Goal: Transaction & Acquisition: Purchase product/service

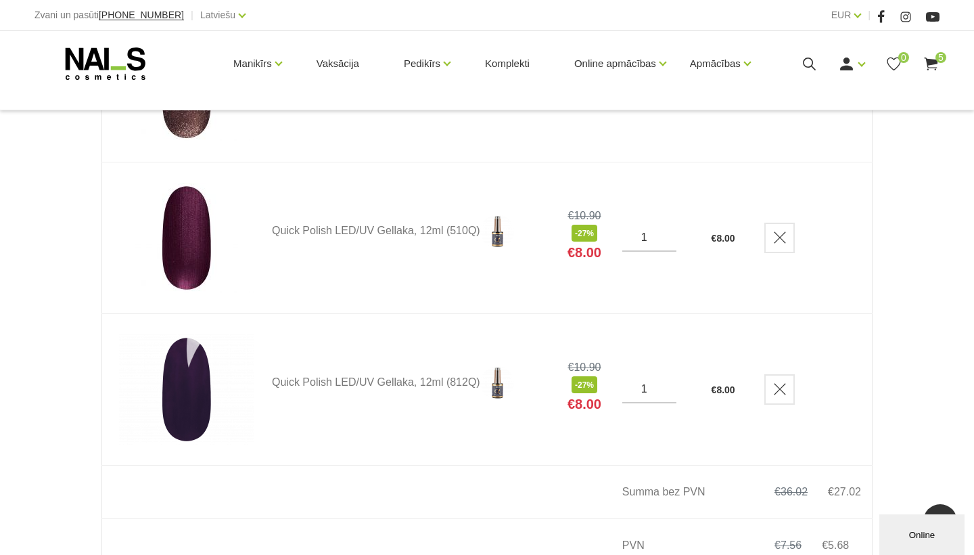
scroll to position [628, 0]
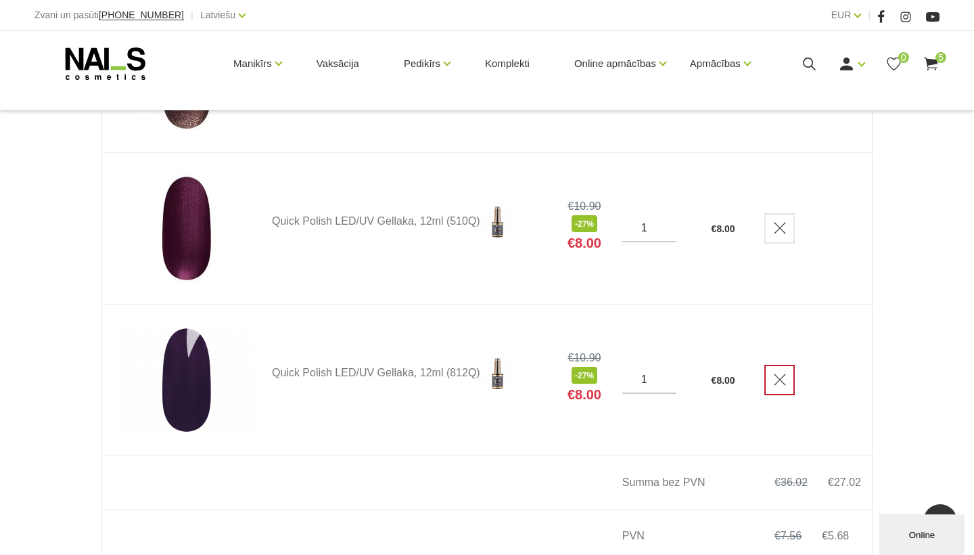
click at [785, 383] on link "Delete" at bounding box center [779, 380] width 30 height 30
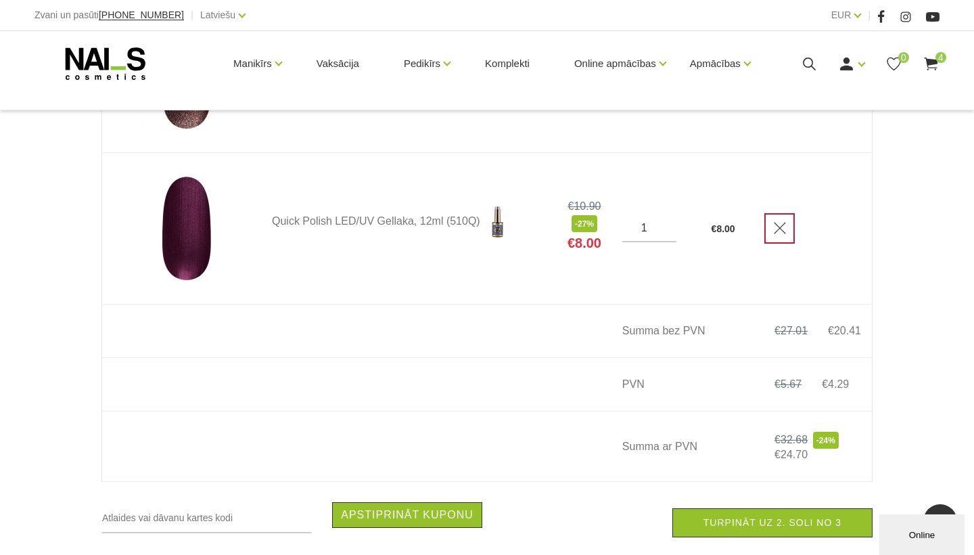
click at [779, 234] on icon "Delete" at bounding box center [780, 228] width 14 height 14
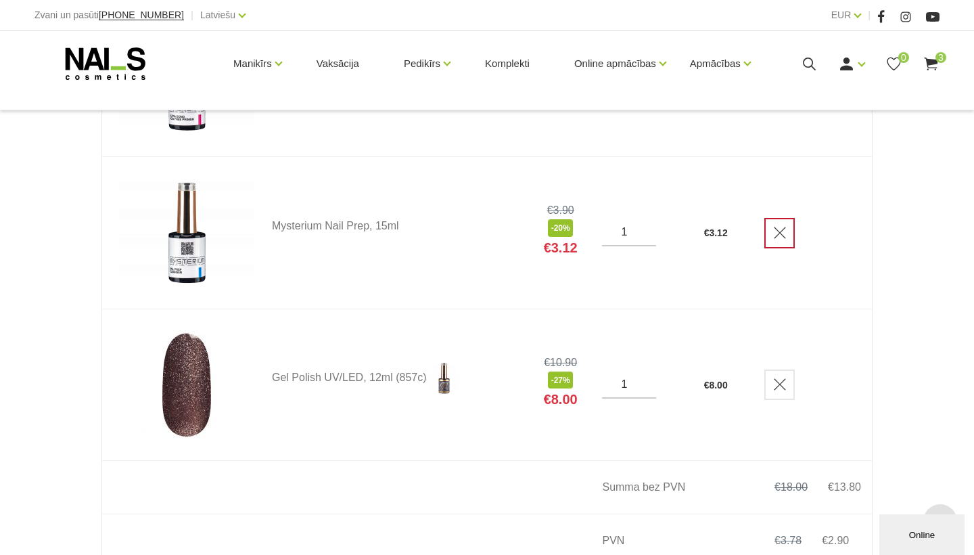
scroll to position [334, 0]
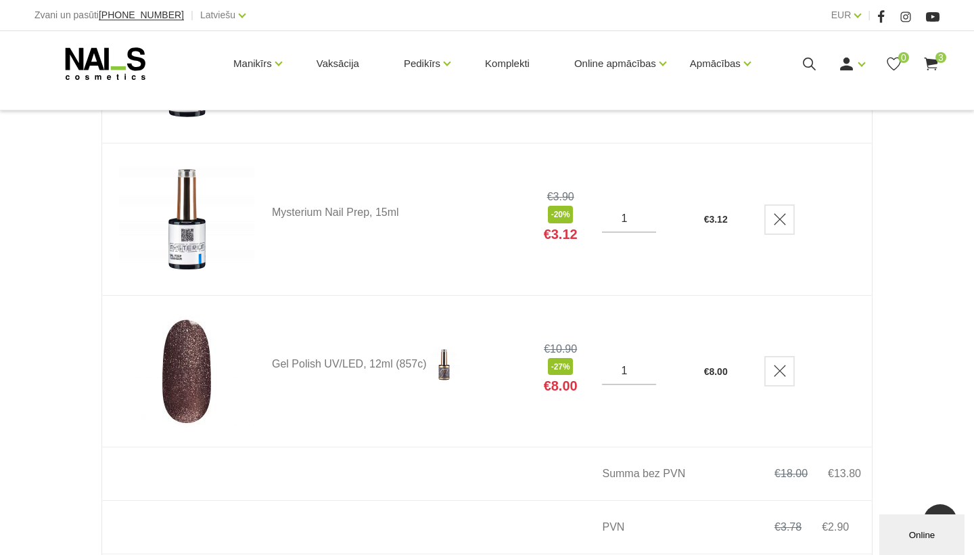
click at [781, 366] on icon "Delete" at bounding box center [780, 371] width 14 height 14
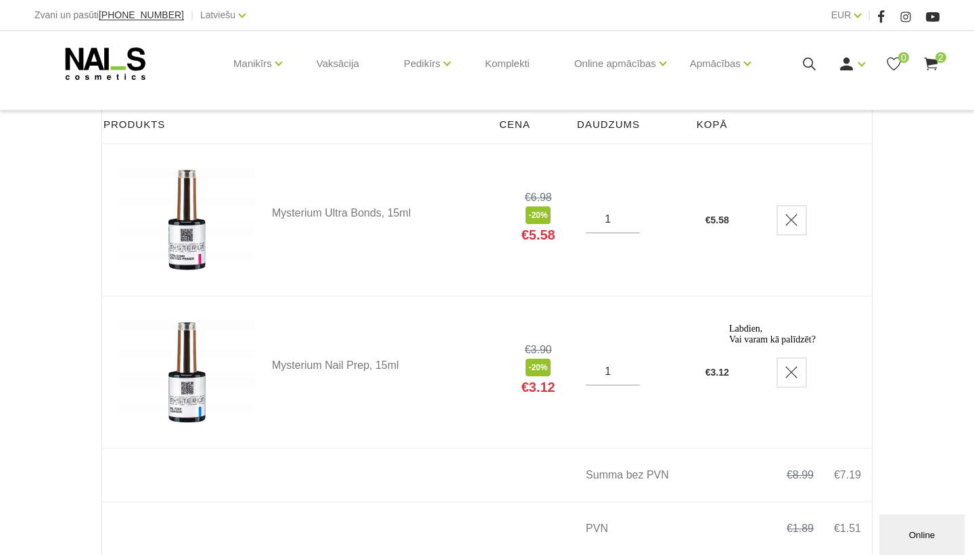
scroll to position [0, 0]
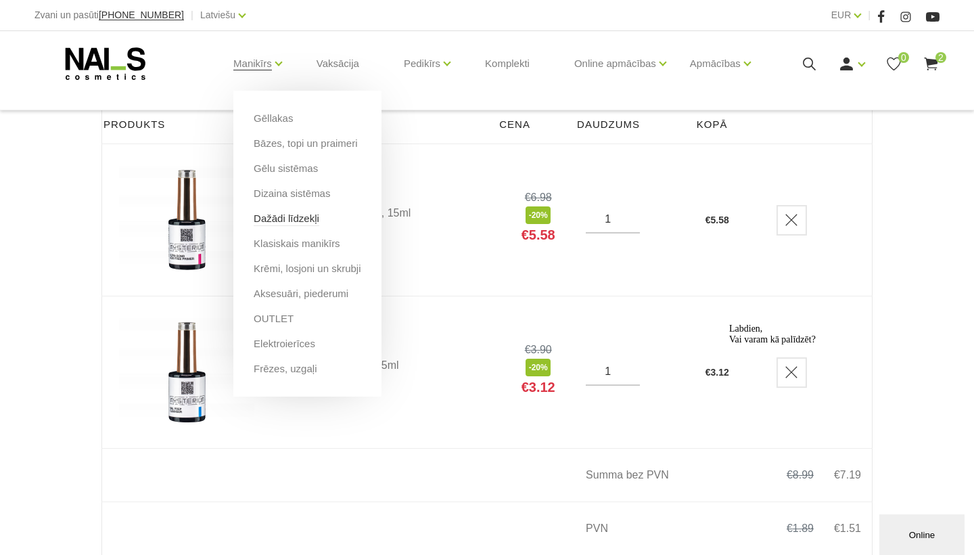
click at [319, 222] on link "Dažādi līdzekļi" at bounding box center [287, 218] width 66 height 15
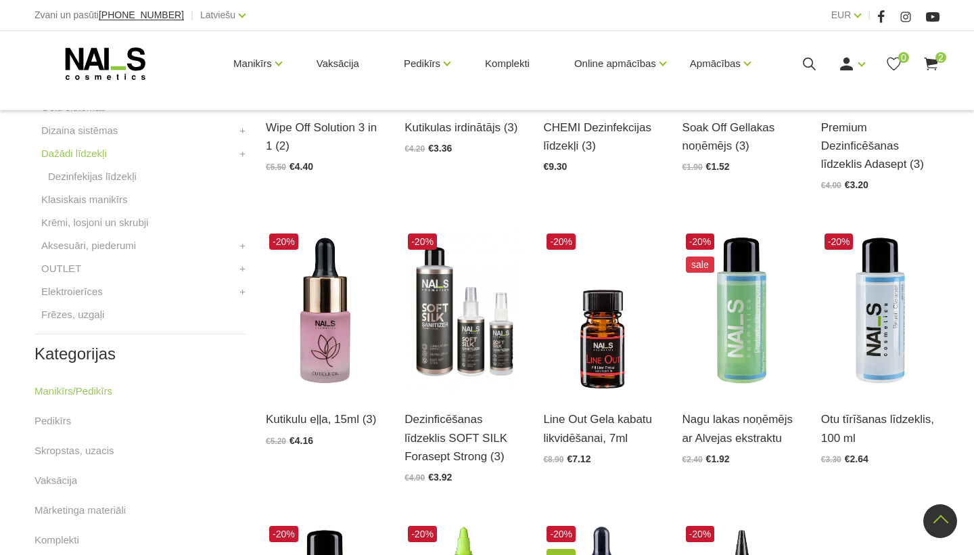
scroll to position [478, 0]
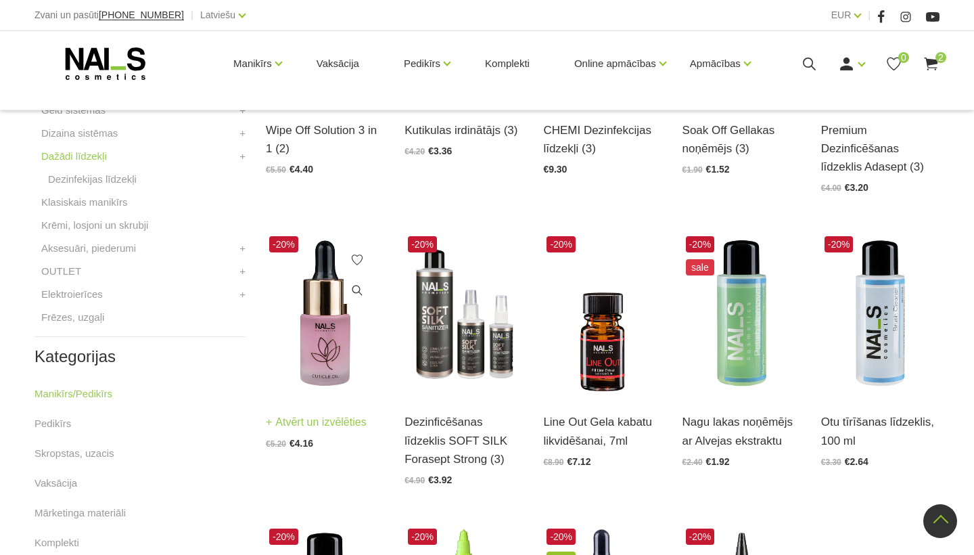
click at [325, 326] on img at bounding box center [325, 314] width 118 height 163
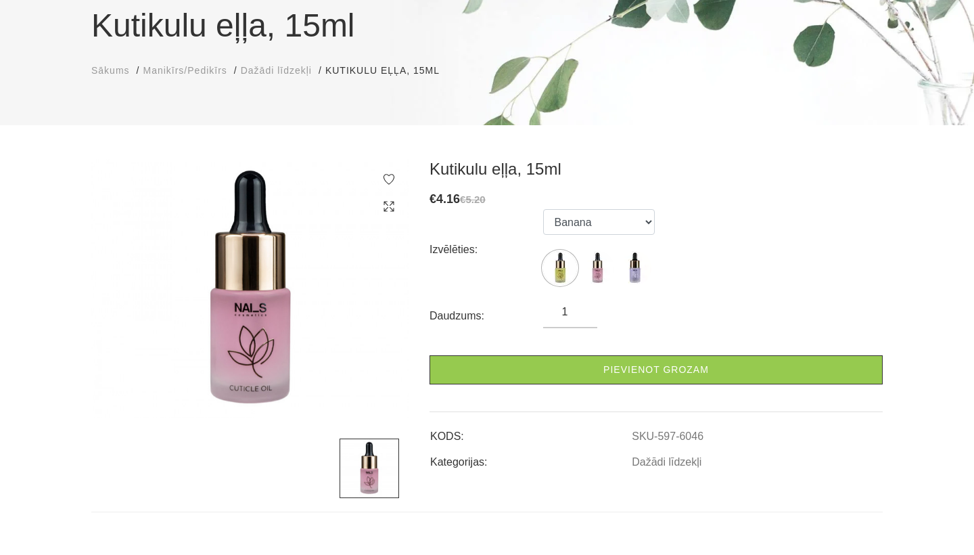
scroll to position [110, 0]
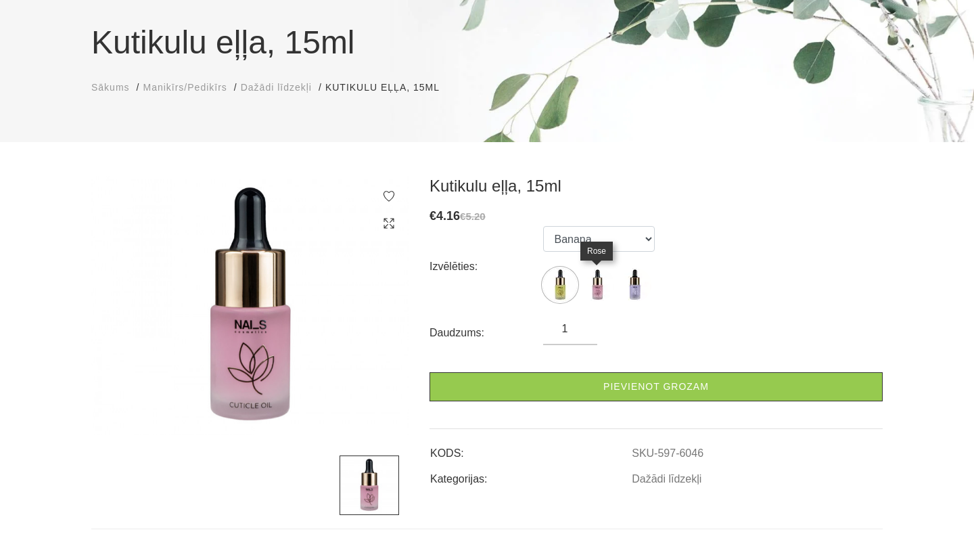
click at [596, 290] on img at bounding box center [597, 285] width 34 height 34
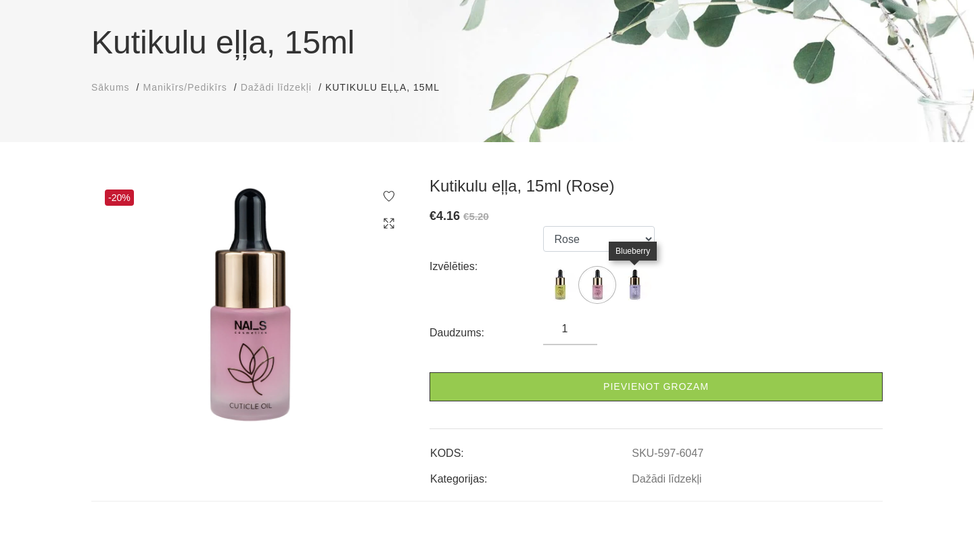
click at [637, 294] on img at bounding box center [635, 285] width 34 height 34
select select "6096"
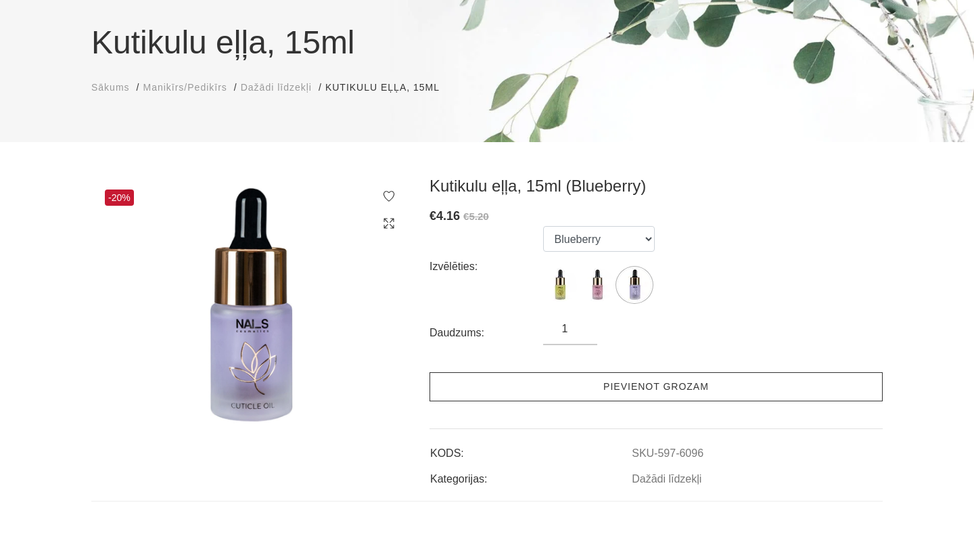
click at [615, 390] on link "Pievienot grozam" at bounding box center [656, 386] width 453 height 29
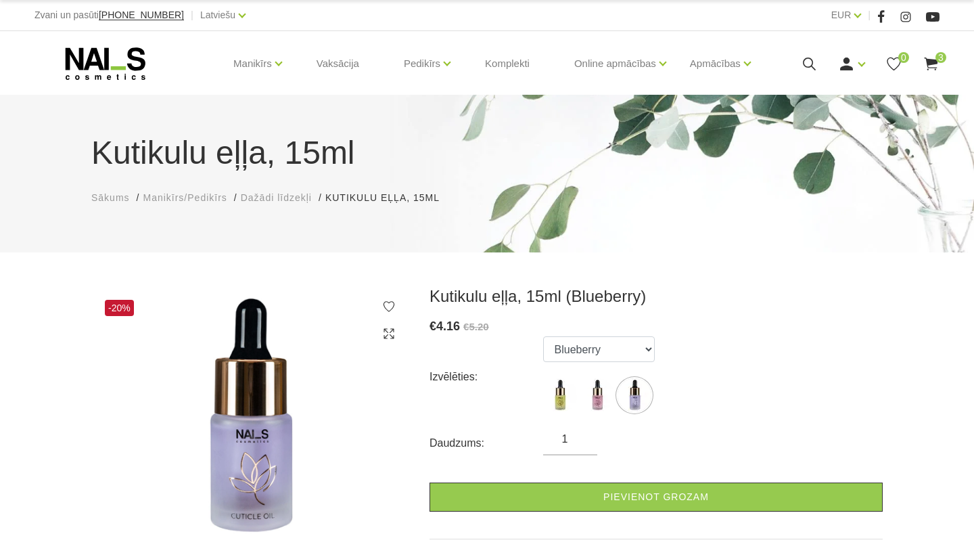
scroll to position [0, 0]
click at [929, 70] on use at bounding box center [931, 64] width 14 height 13
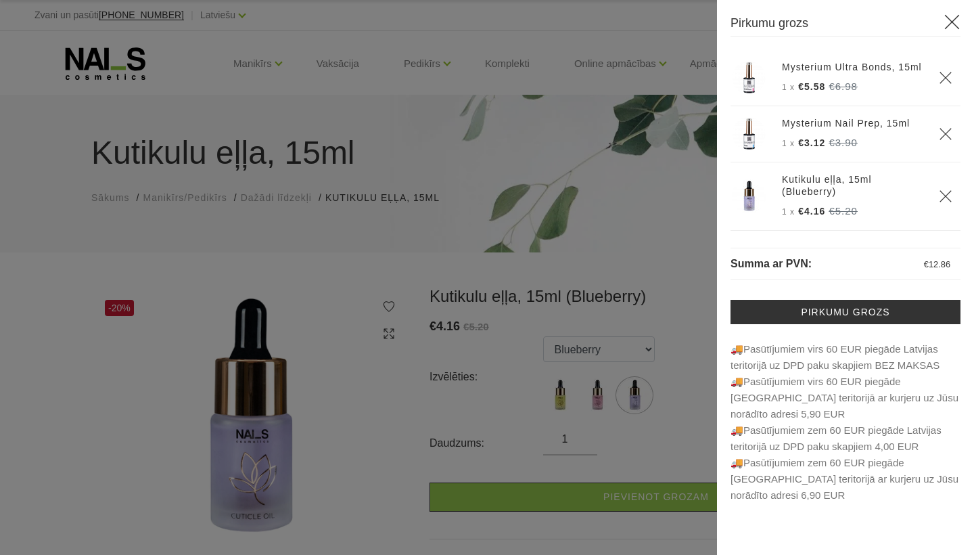
click at [946, 203] on icon "Delete" at bounding box center [946, 196] width 14 height 14
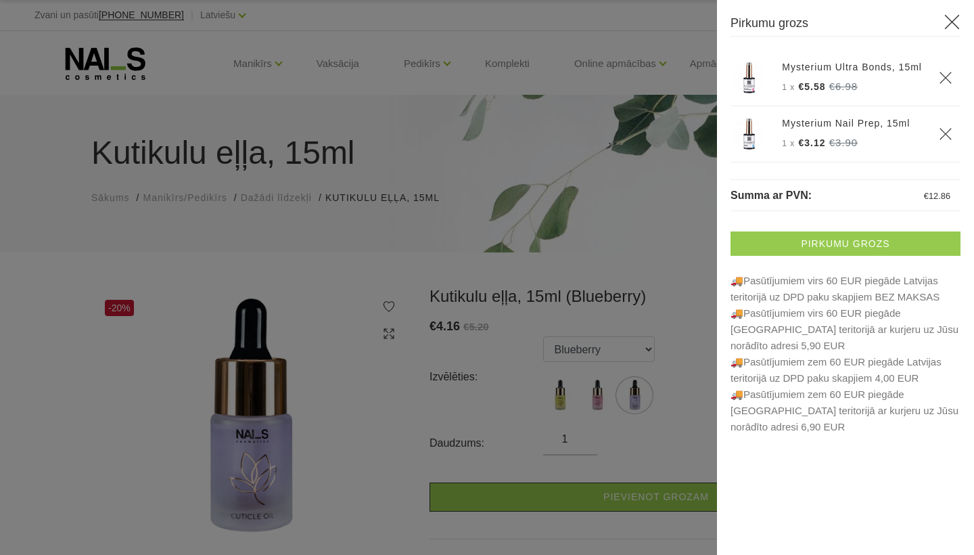
click at [837, 256] on link "Pirkumu grozs" at bounding box center [846, 243] width 230 height 24
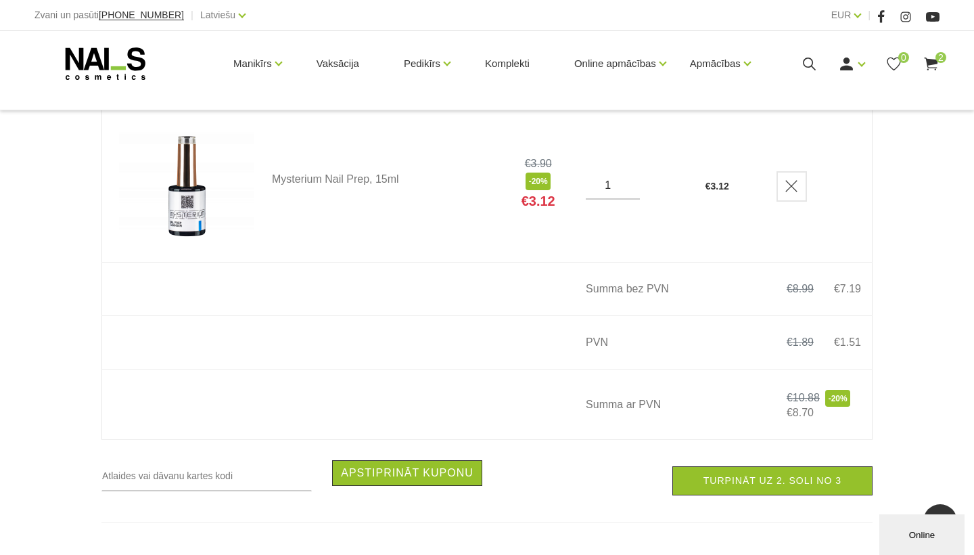
scroll to position [367, 0]
click at [764, 476] on link "Turpināt uz 2. soli no 3" at bounding box center [772, 481] width 200 height 29
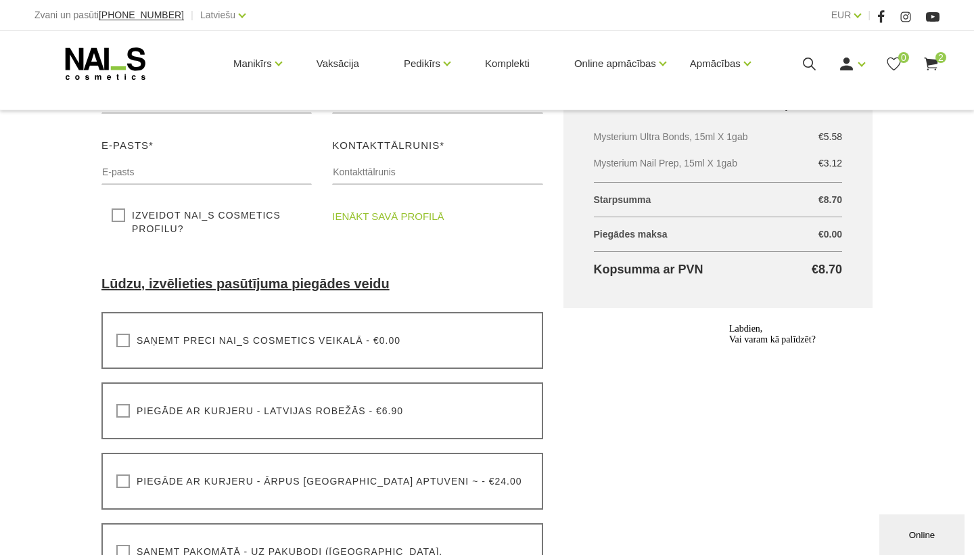
scroll to position [258, 0]
